Goal: Task Accomplishment & Management: Complete application form

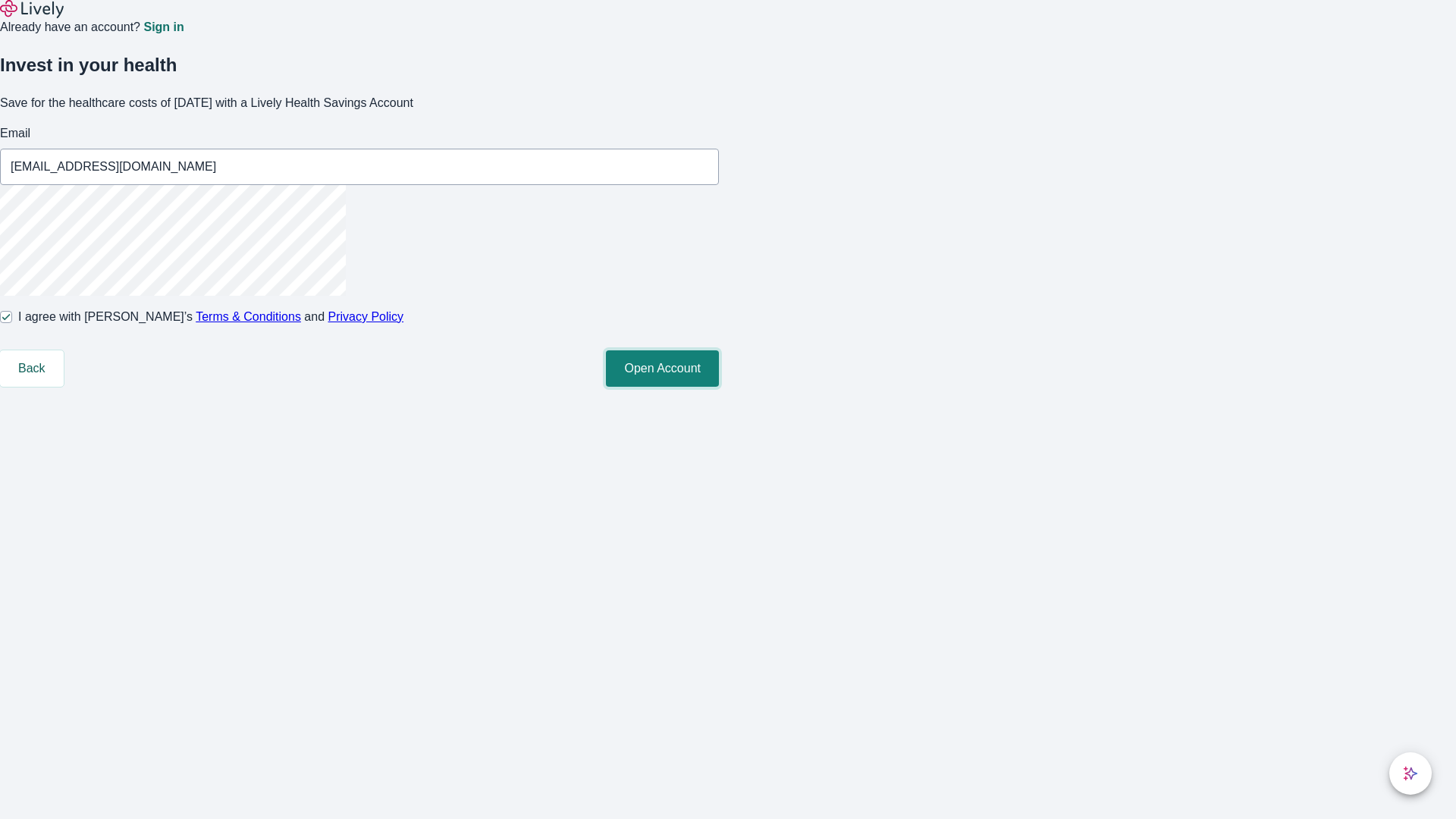
click at [718, 387] on button "Open Account" at bounding box center [662, 368] width 113 height 36
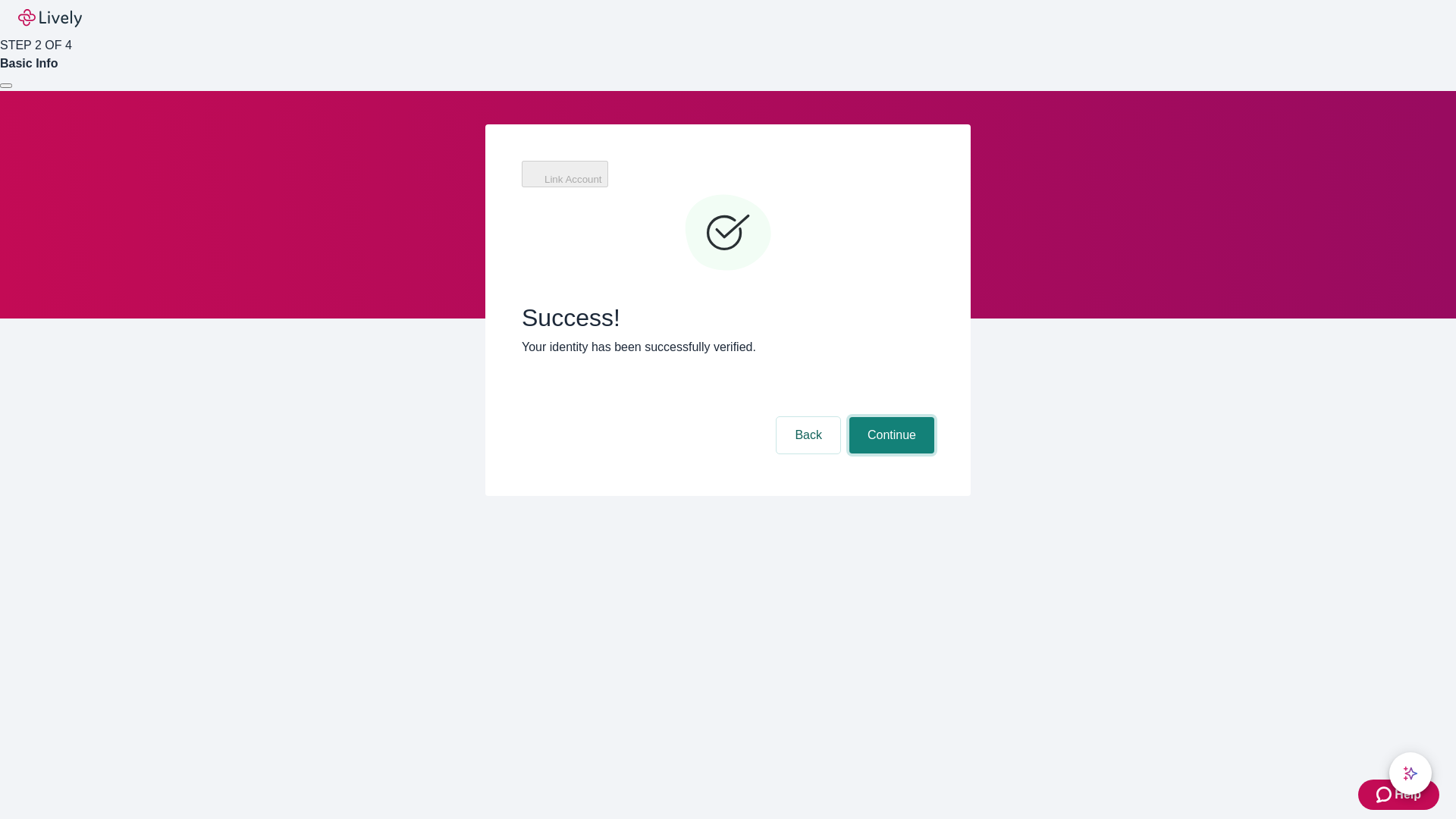
click at [890, 417] on button "Continue" at bounding box center [892, 434] width 85 height 36
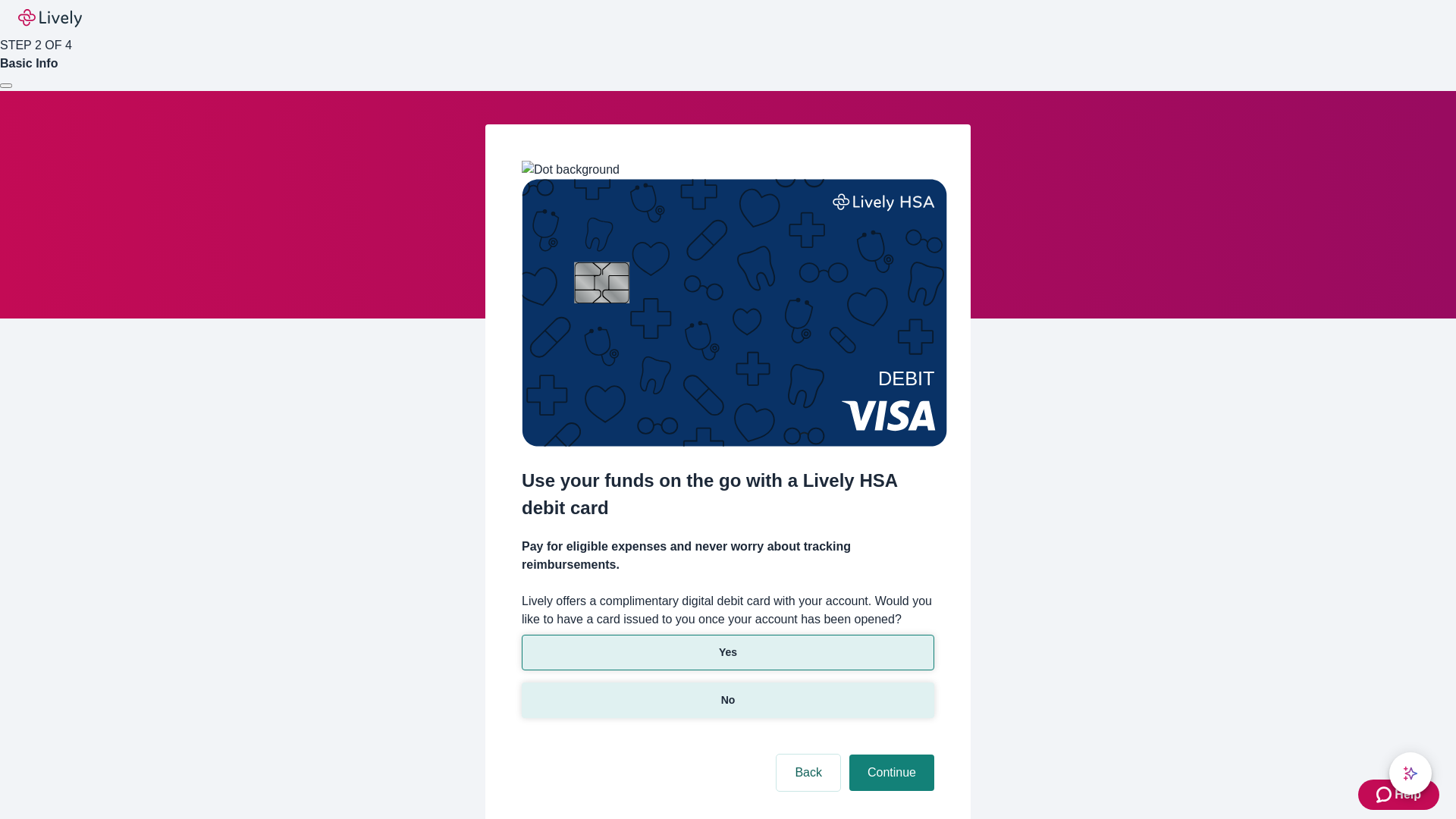
click at [727, 692] on p "No" at bounding box center [728, 700] width 14 height 16
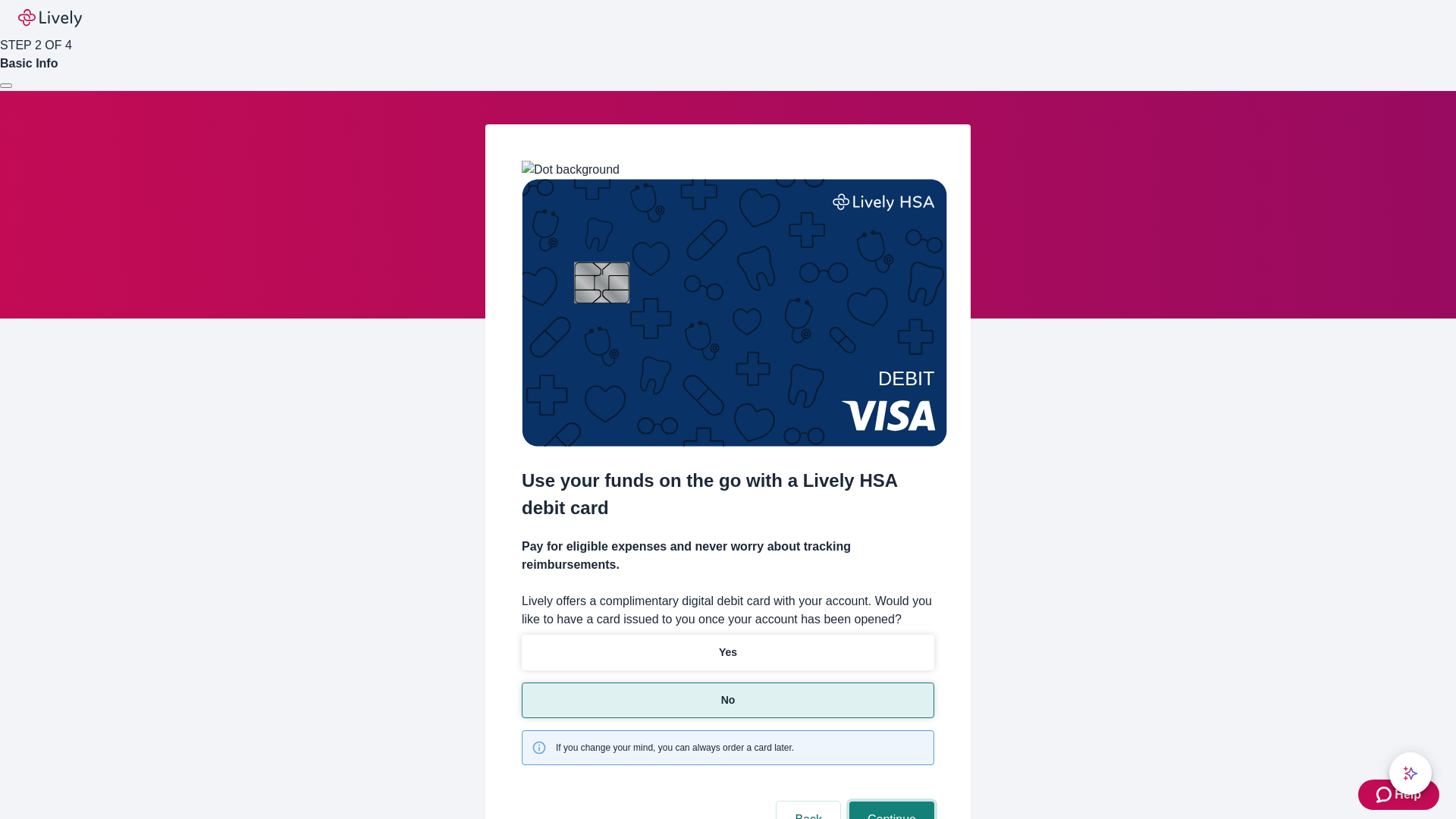
click at [890, 801] on button "Continue" at bounding box center [892, 819] width 85 height 36
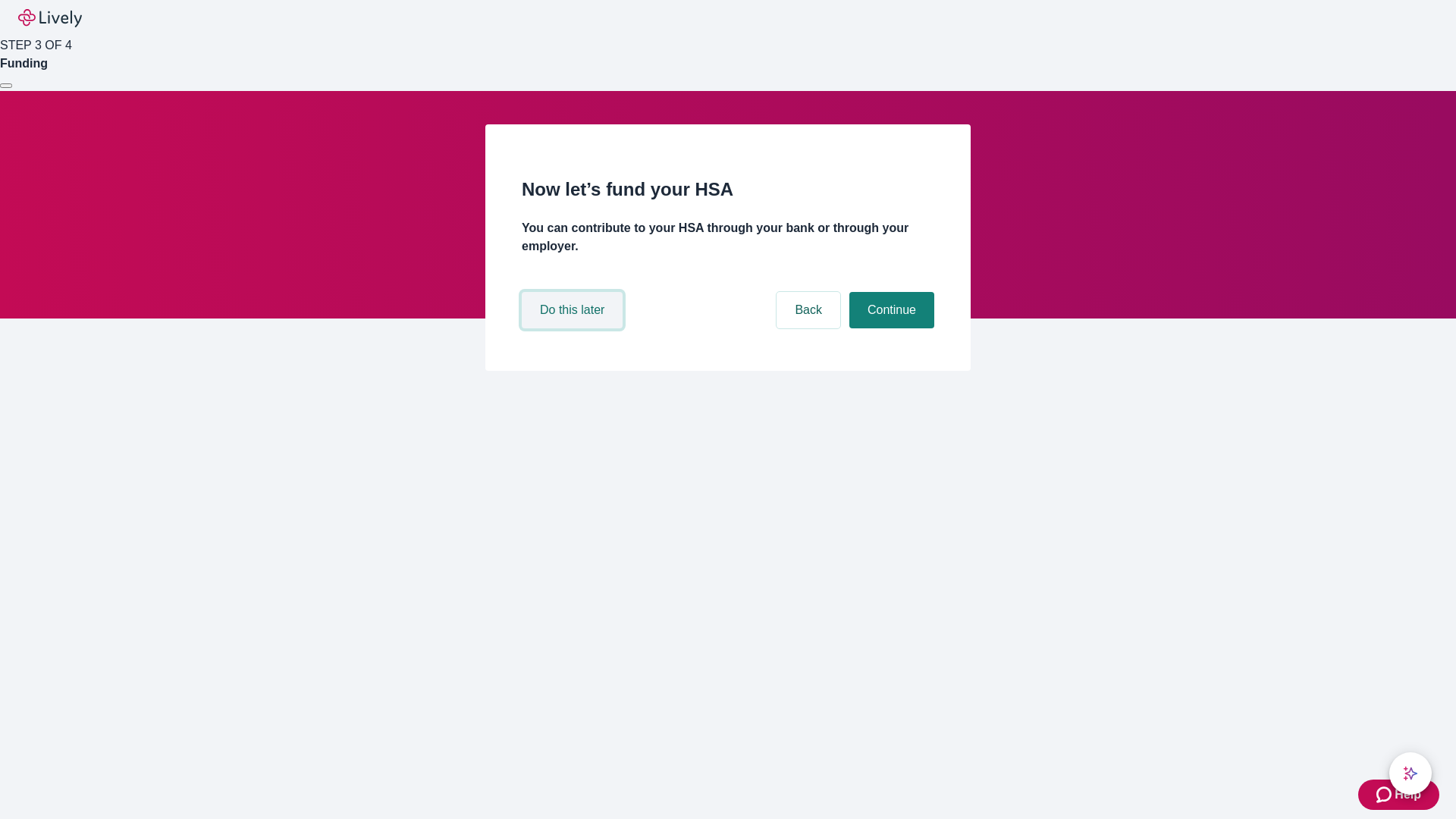
click at [574, 328] on button "Do this later" at bounding box center [571, 310] width 101 height 36
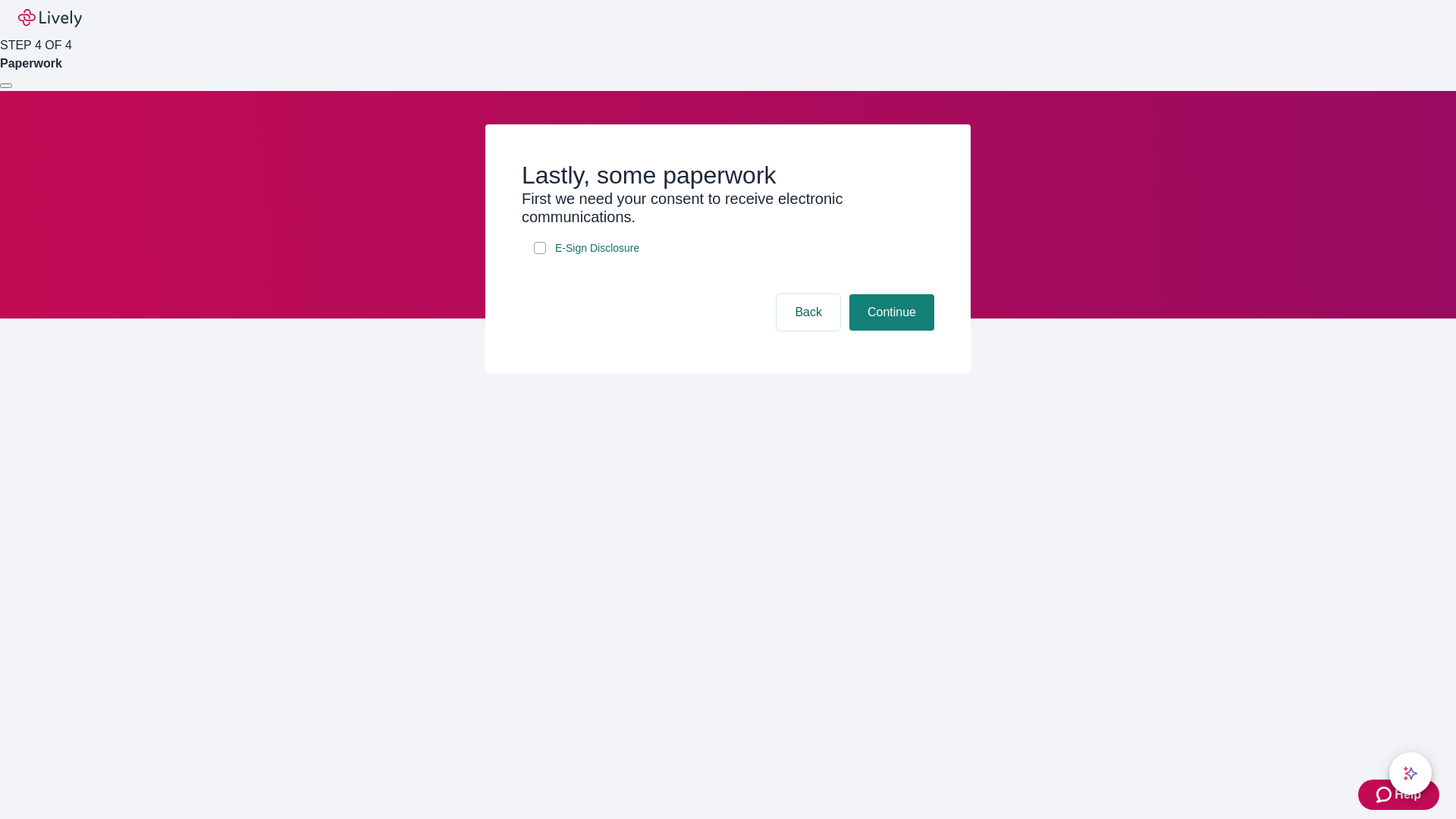
click at [540, 254] on input "E-Sign Disclosure" at bounding box center [539, 248] width 12 height 12
checkbox input "true"
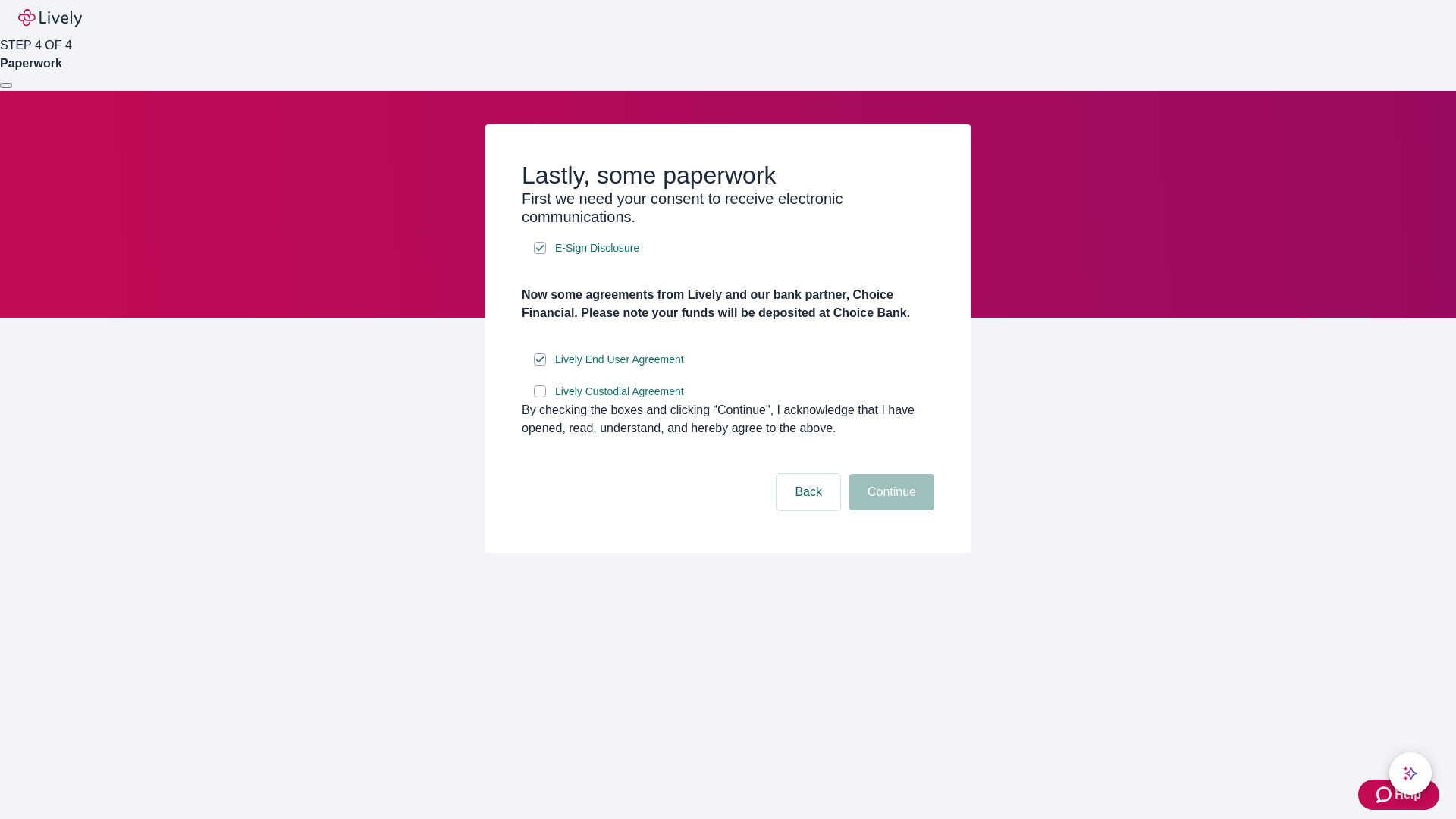
click at [540, 397] on input "Lively Custodial Agreement" at bounding box center [539, 391] width 12 height 12
checkbox input "true"
click at [890, 510] on button "Continue" at bounding box center [892, 492] width 85 height 36
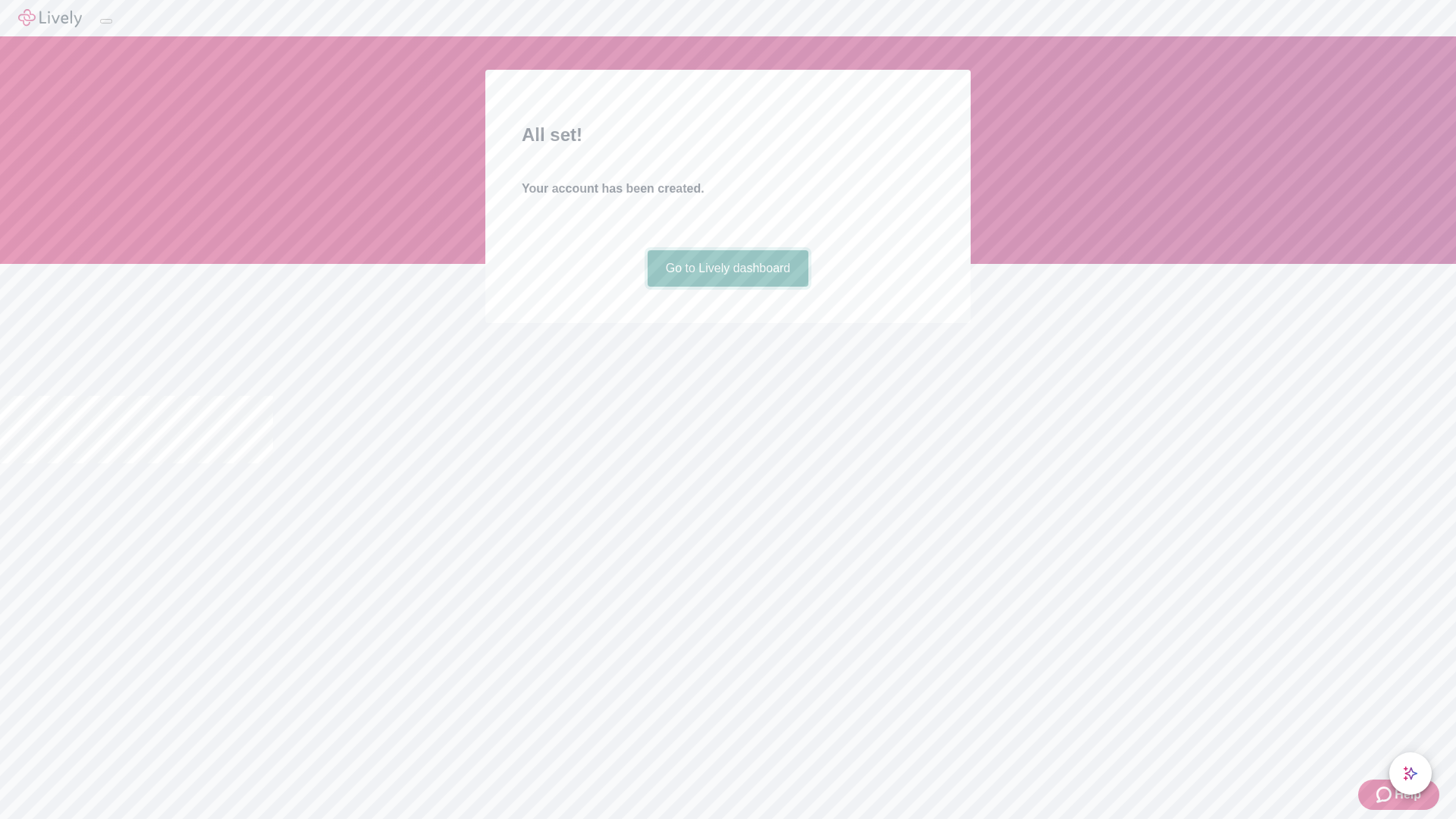
click at [727, 286] on link "Go to Lively dashboard" at bounding box center [728, 268] width 162 height 36
